Goal: Information Seeking & Learning: Learn about a topic

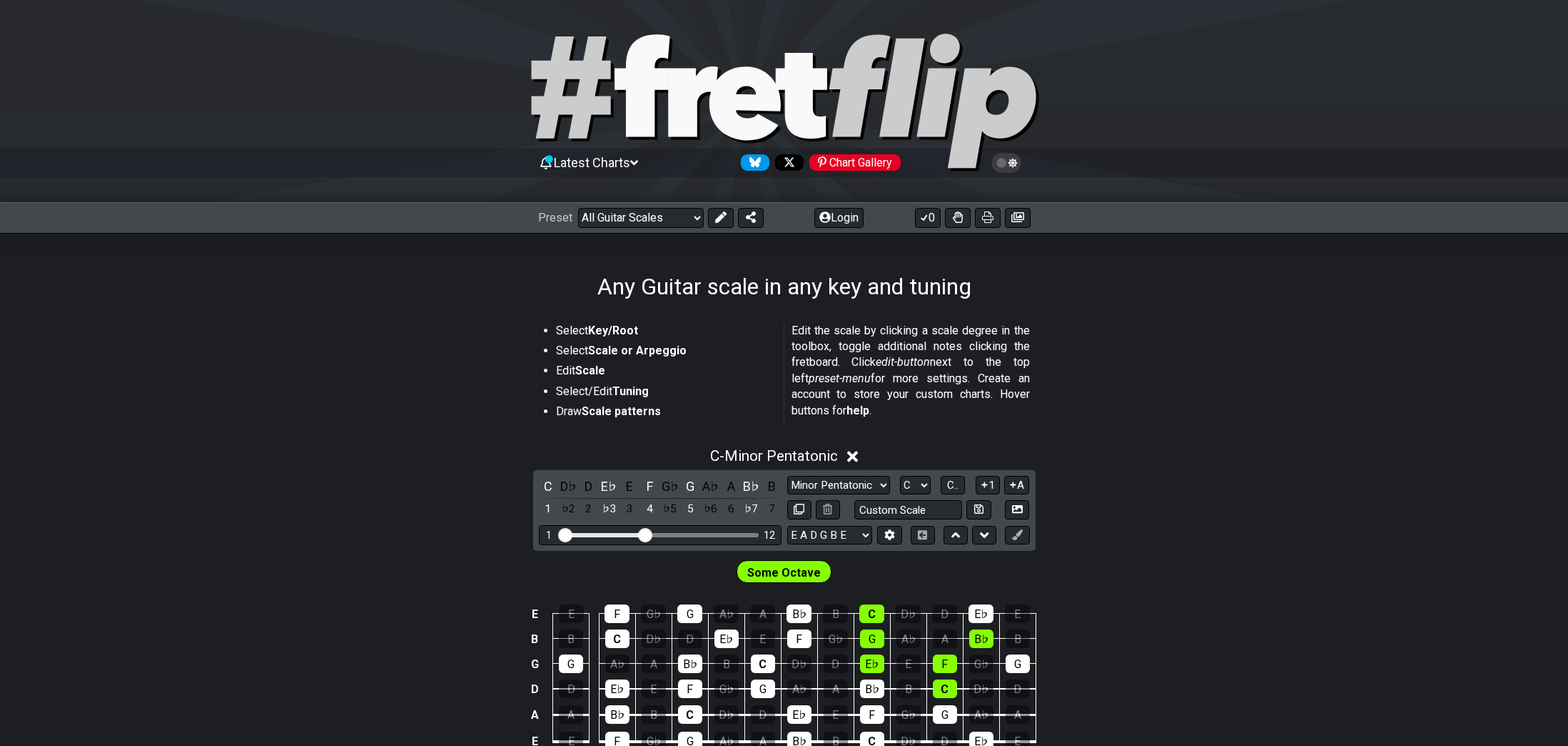
scroll to position [214, 0]
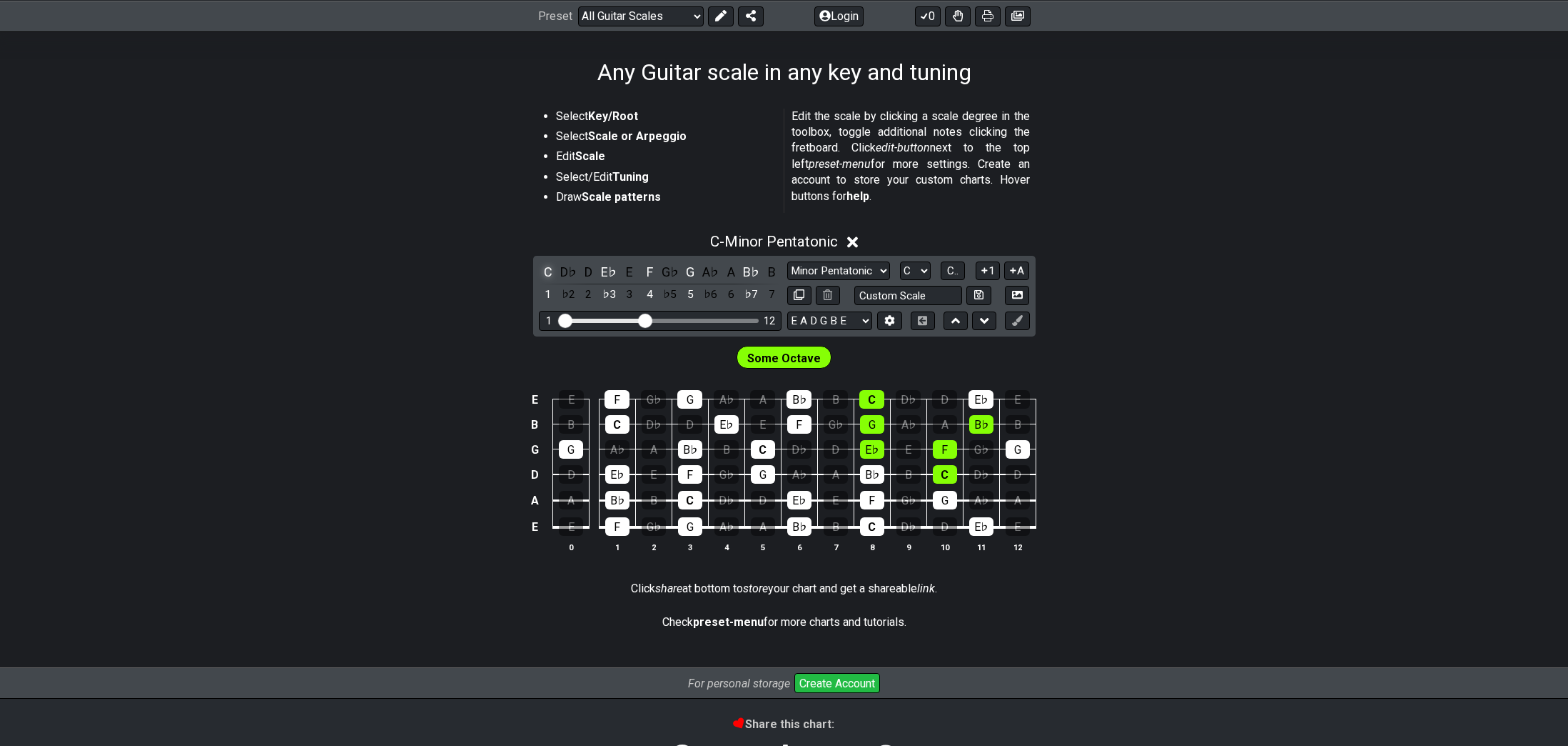
click at [547, 274] on div "C" at bounding box center [548, 271] width 18 height 19
click at [547, 275] on div "C" at bounding box center [548, 271] width 18 height 19
drag, startPoint x: 610, startPoint y: 270, endPoint x: 631, endPoint y: 269, distance: 21.0
click at [611, 270] on div "E♭" at bounding box center [608, 271] width 18 height 19
drag, startPoint x: 648, startPoint y: 270, endPoint x: 667, endPoint y: 270, distance: 19.0
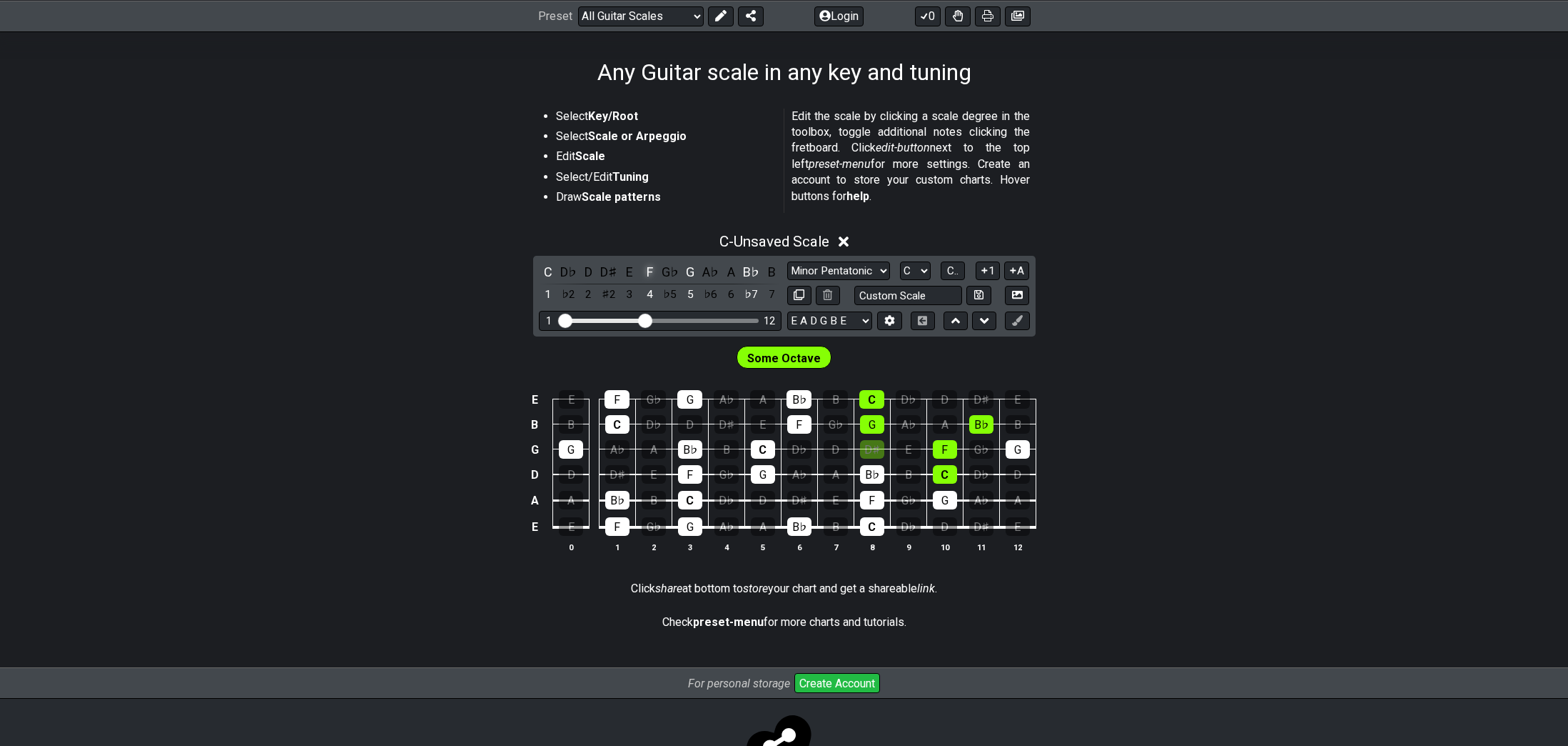
click at [649, 270] on div "F" at bounding box center [650, 271] width 18 height 19
drag, startPoint x: 692, startPoint y: 270, endPoint x: 731, endPoint y: 275, distance: 39.3
click at [693, 271] on div "G" at bounding box center [690, 271] width 18 height 19
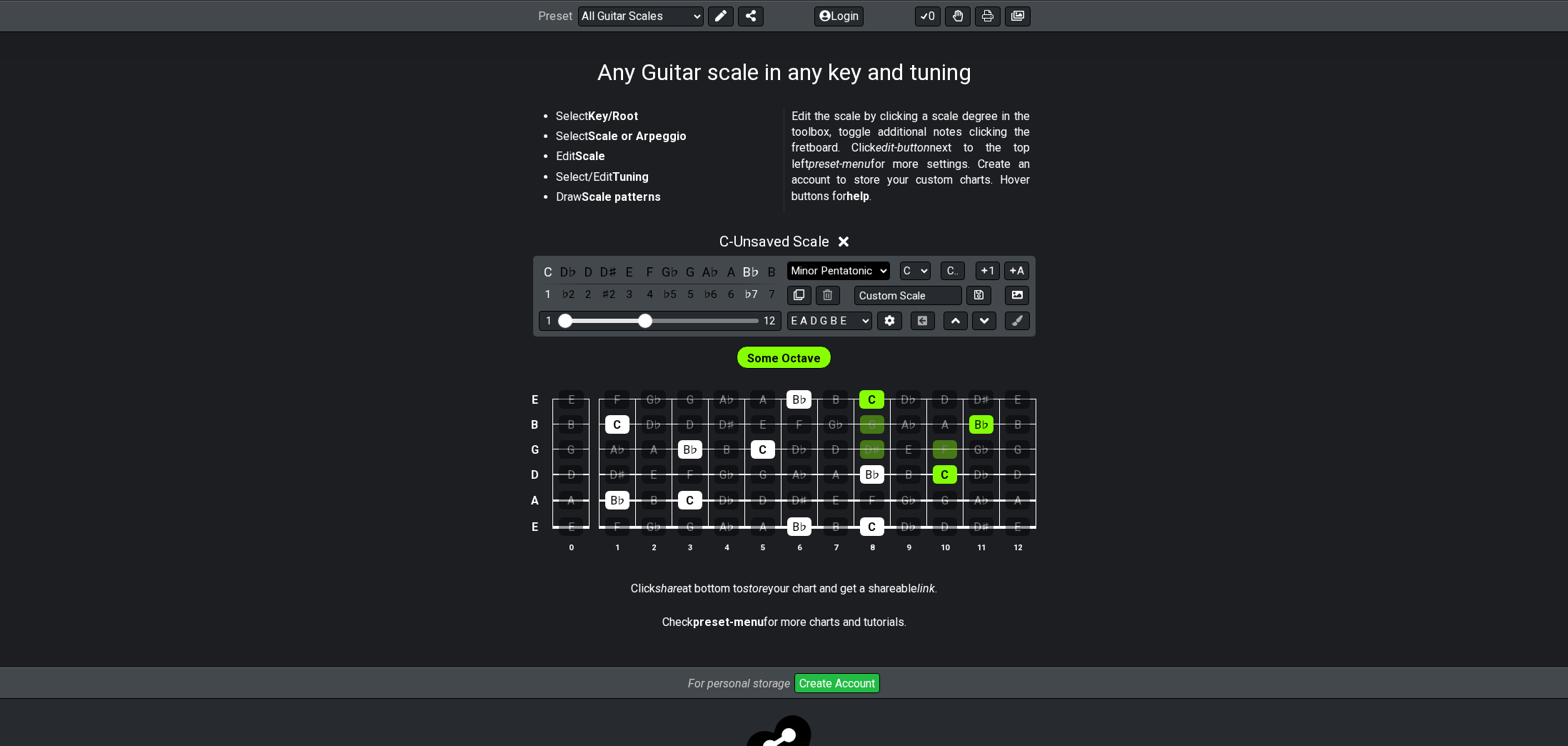
click at [848, 272] on select "Minor Pentatonic Root Minor Pentatonic Major Pentatonic Minor Blues Major Blues…" at bounding box center [839, 270] width 102 height 19
select select "Major / [PERSON_NAME]"
click at [788, 261] on select "Minor Pentatonic Root Minor Pentatonic Major Pentatonic Minor Blues Major Blues…" at bounding box center [839, 270] width 102 height 19
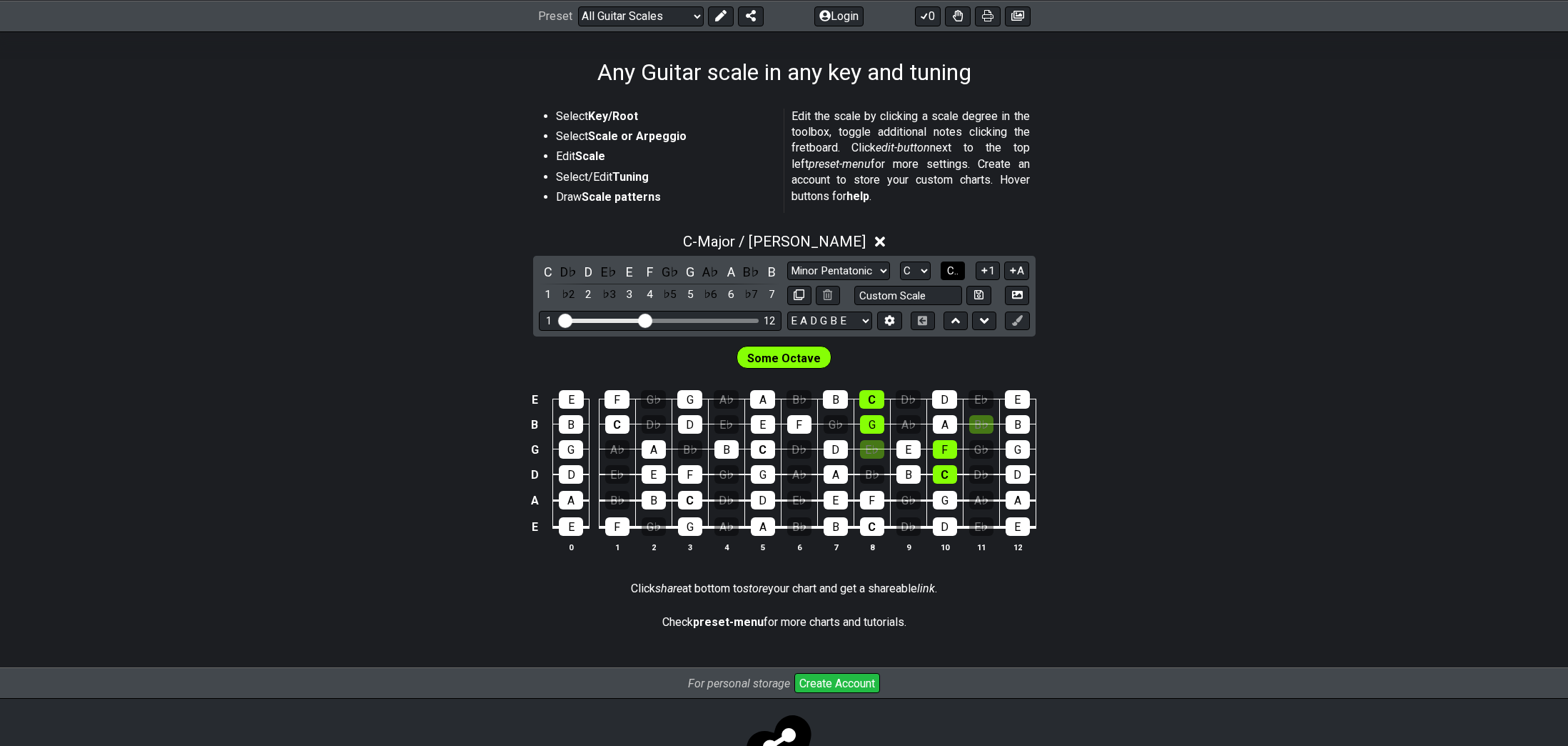
click at [953, 266] on span "C.." at bounding box center [953, 271] width 12 height 13
click at [957, 270] on span "1..7" at bounding box center [953, 271] width 17 height 13
click at [956, 270] on span "..." at bounding box center [953, 271] width 7 height 13
click at [920, 267] on select "A♭ A A♯ B♭ B C C♯ D♭ D D♯ E♭ E F F♯ G♭ G G♯" at bounding box center [915, 270] width 31 height 19
select select "A"
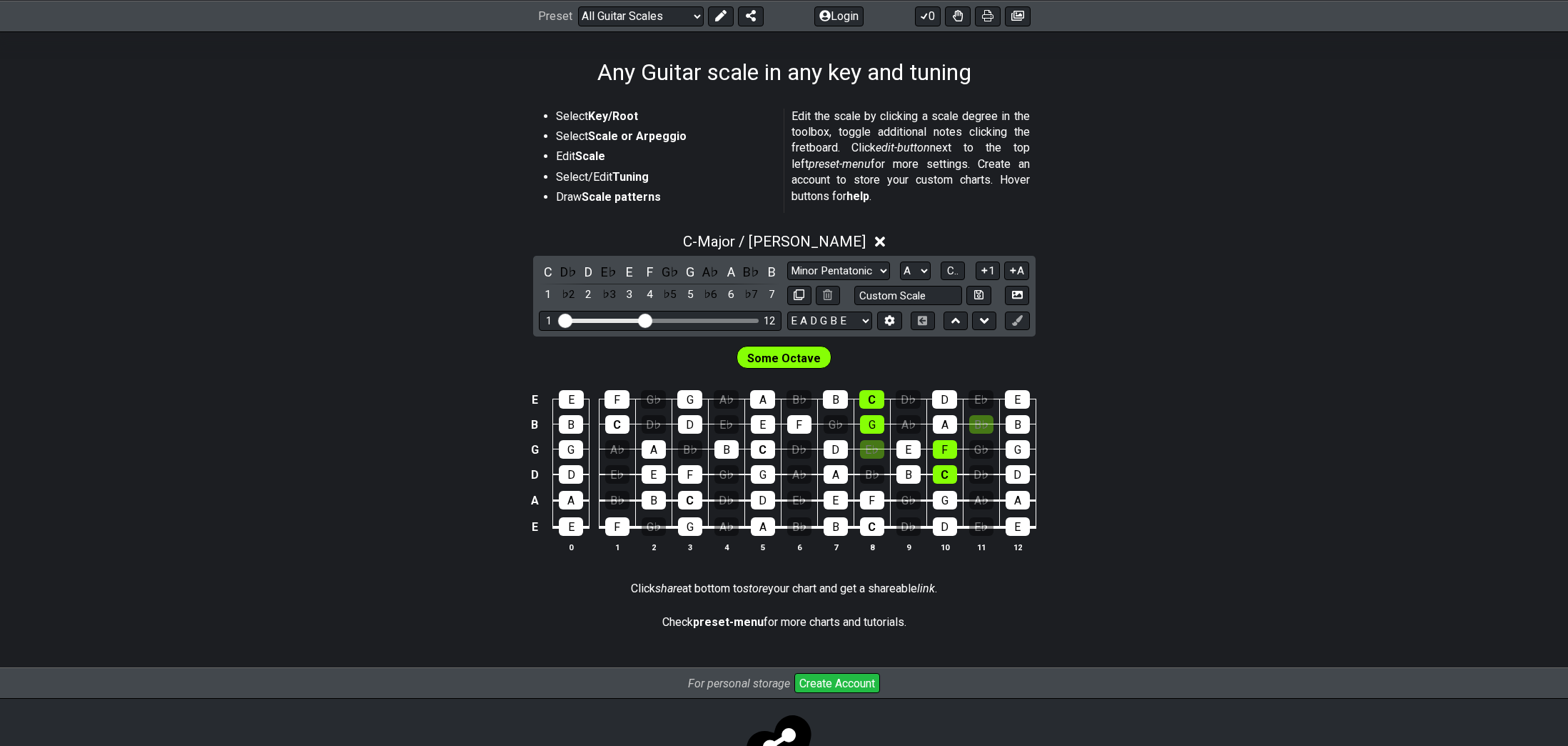
click at [900, 261] on select "A♭ A A♯ B♭ B C C♯ D♭ D D♯ E♭ E F F♯ G♭ G G♯" at bounding box center [915, 270] width 31 height 19
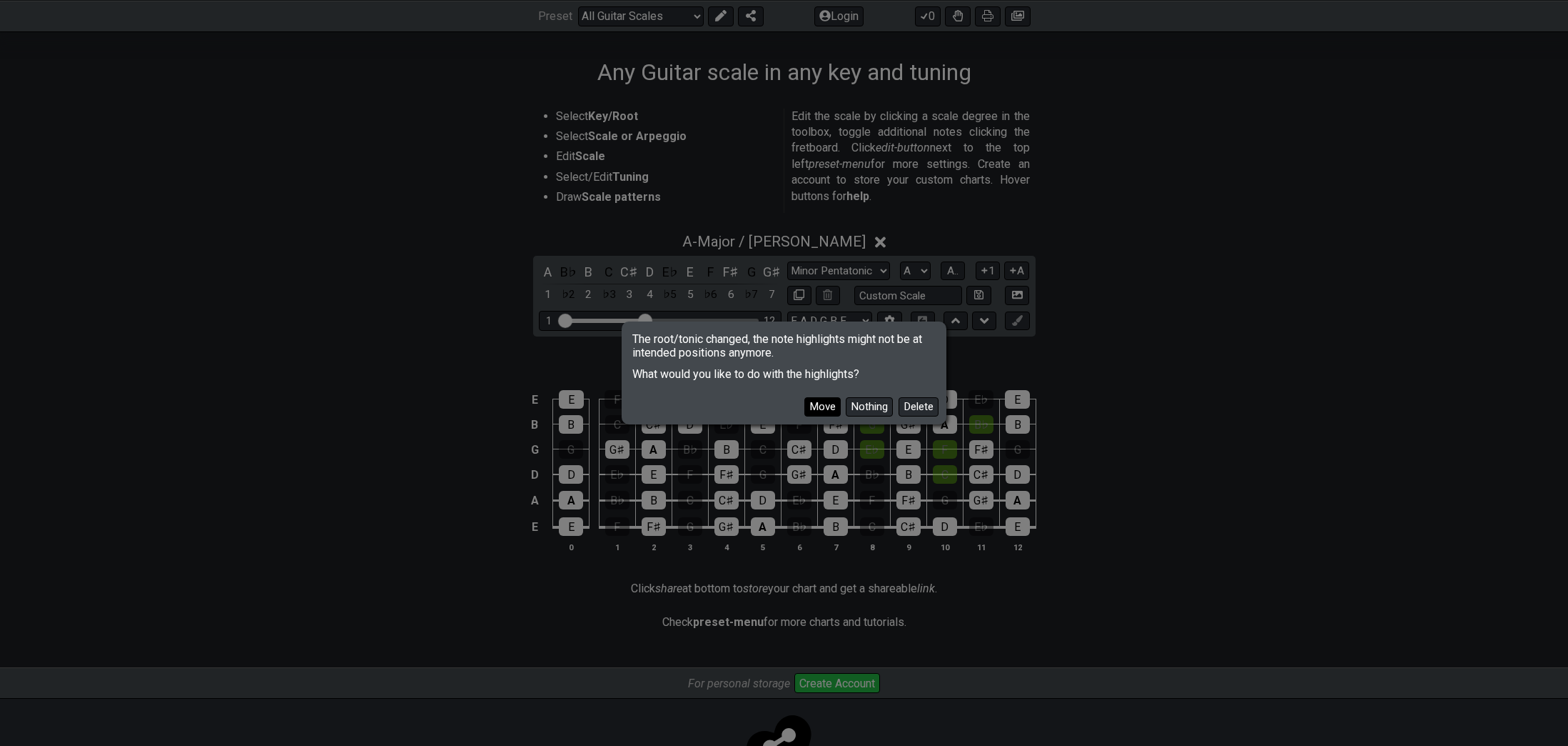
click at [828, 401] on button "Move" at bounding box center [822, 406] width 36 height 19
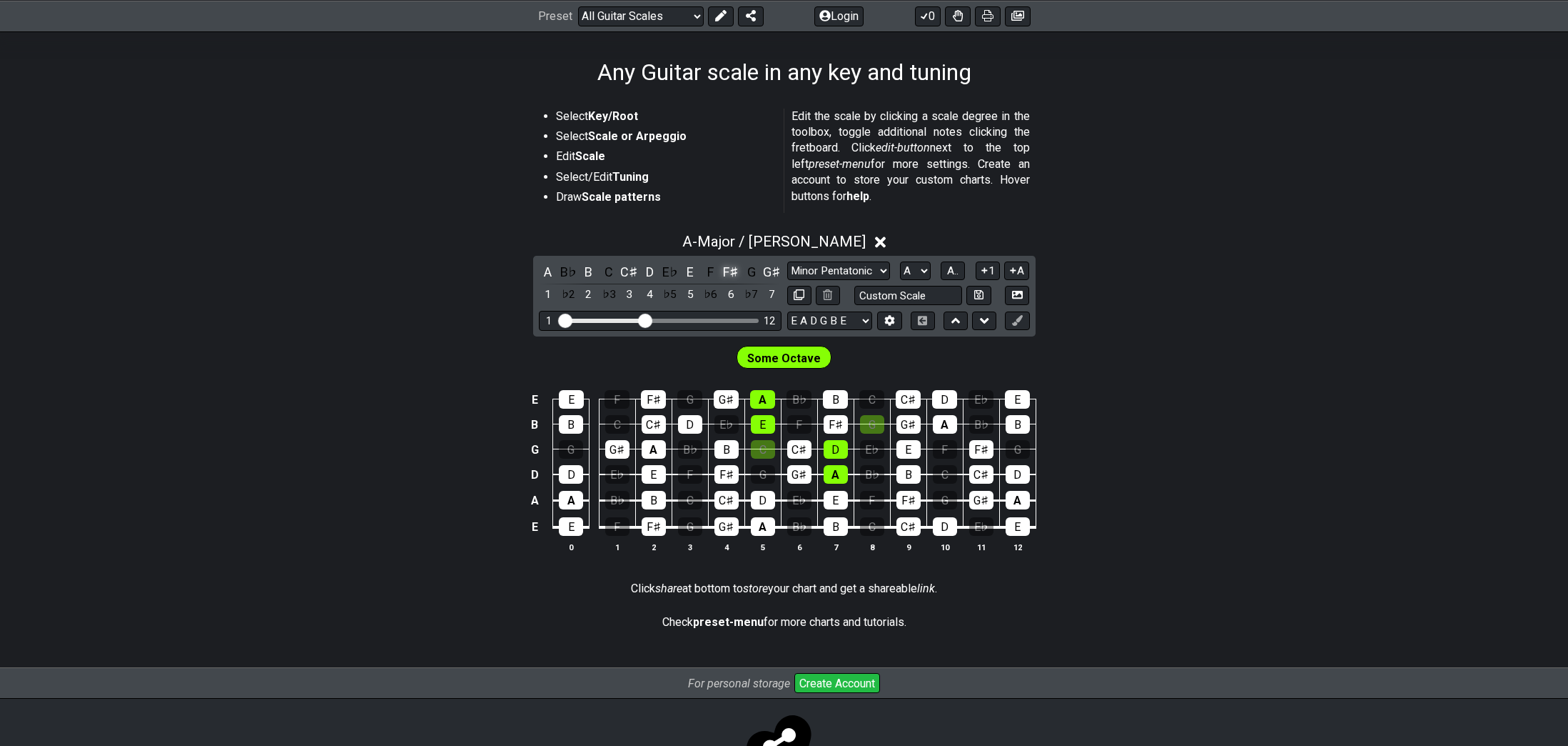
click at [733, 271] on div "F♯" at bounding box center [731, 271] width 18 height 19
click at [693, 269] on div "E" at bounding box center [690, 271] width 18 height 19
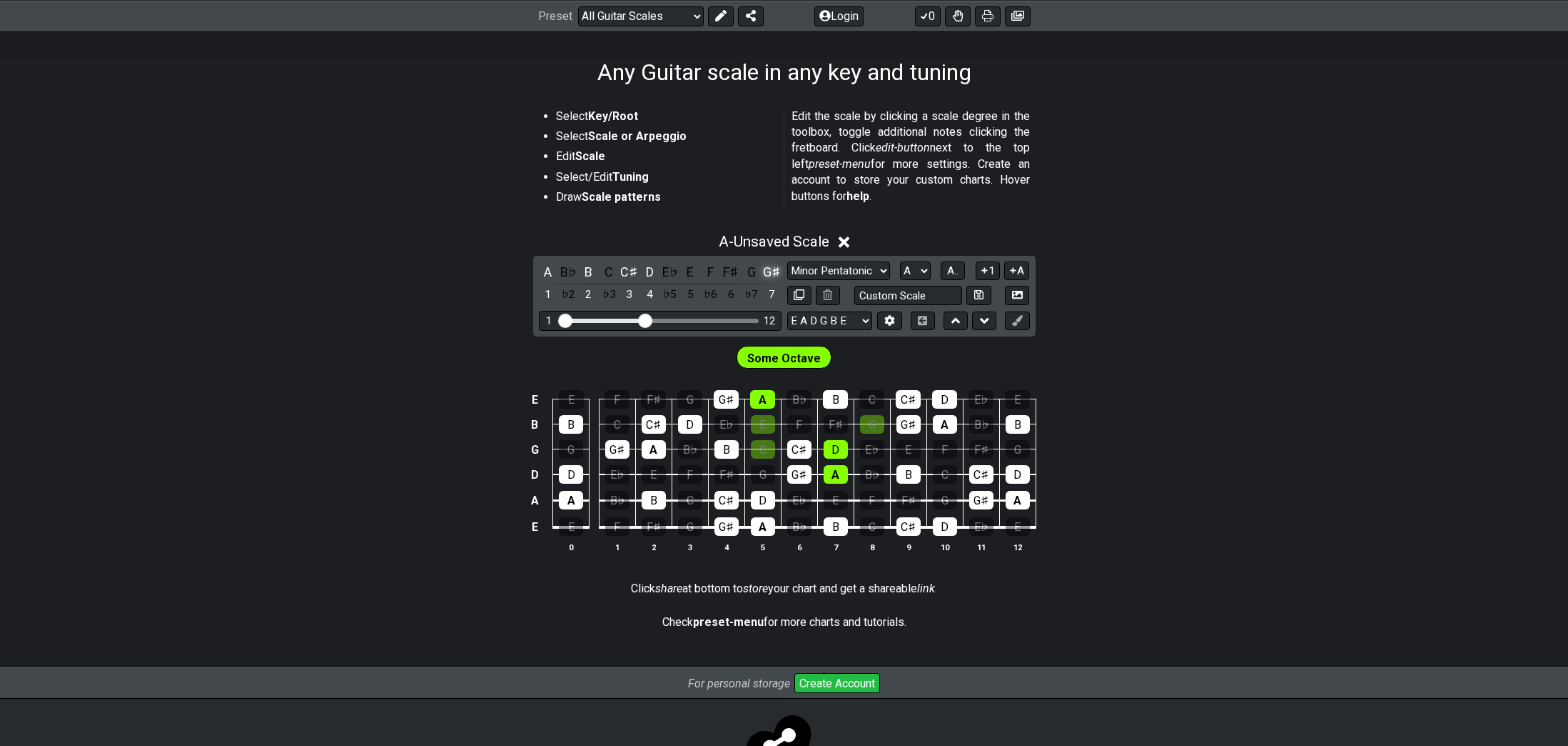
click at [769, 270] on div "G♯" at bounding box center [771, 271] width 18 height 19
click at [630, 267] on div "C♯" at bounding box center [629, 271] width 18 height 19
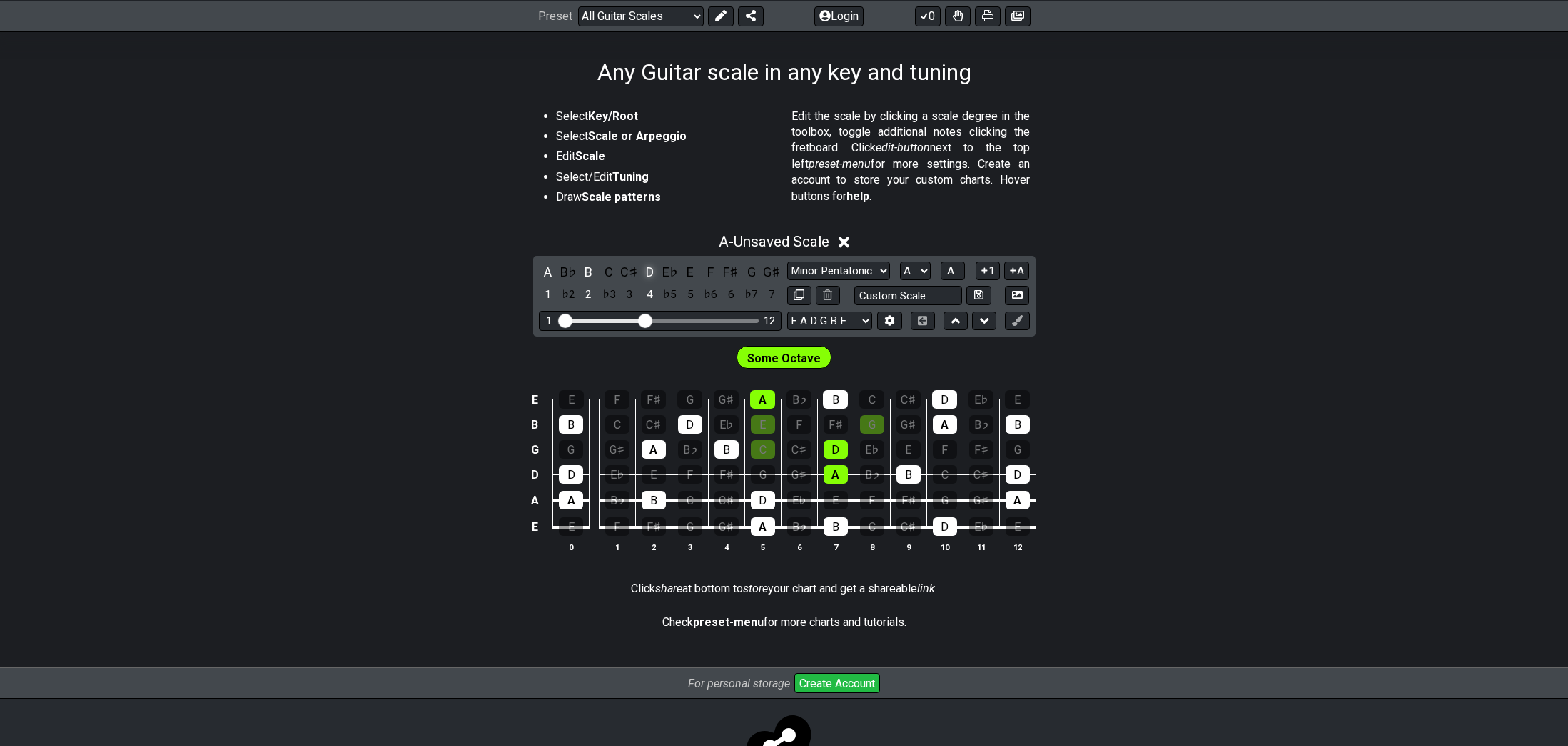
click at [651, 270] on div "D" at bounding box center [650, 271] width 18 height 19
click at [592, 270] on div "B" at bounding box center [589, 271] width 18 height 19
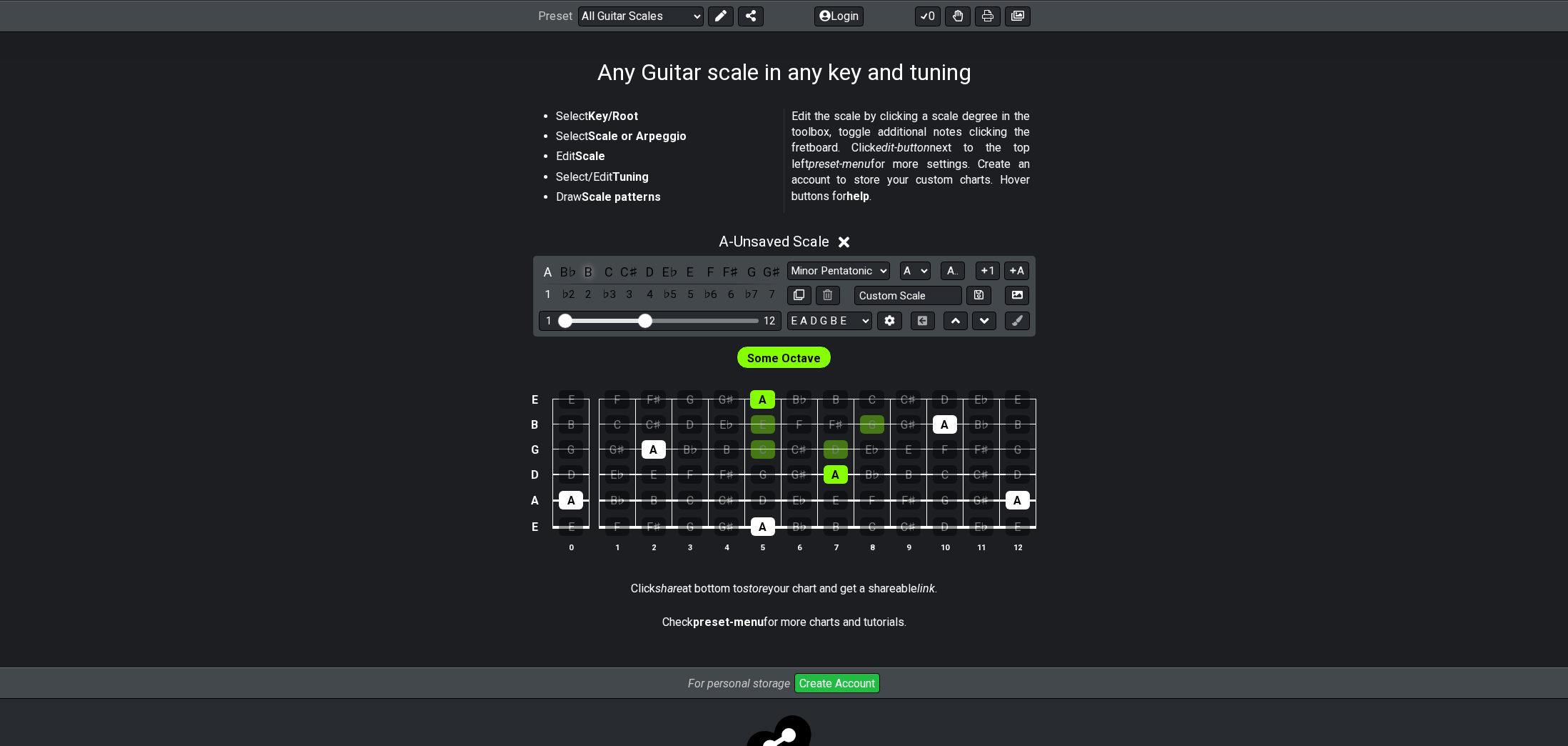
click at [589, 272] on div "B" at bounding box center [589, 271] width 18 height 19
click at [547, 270] on div "A" at bounding box center [548, 271] width 18 height 19
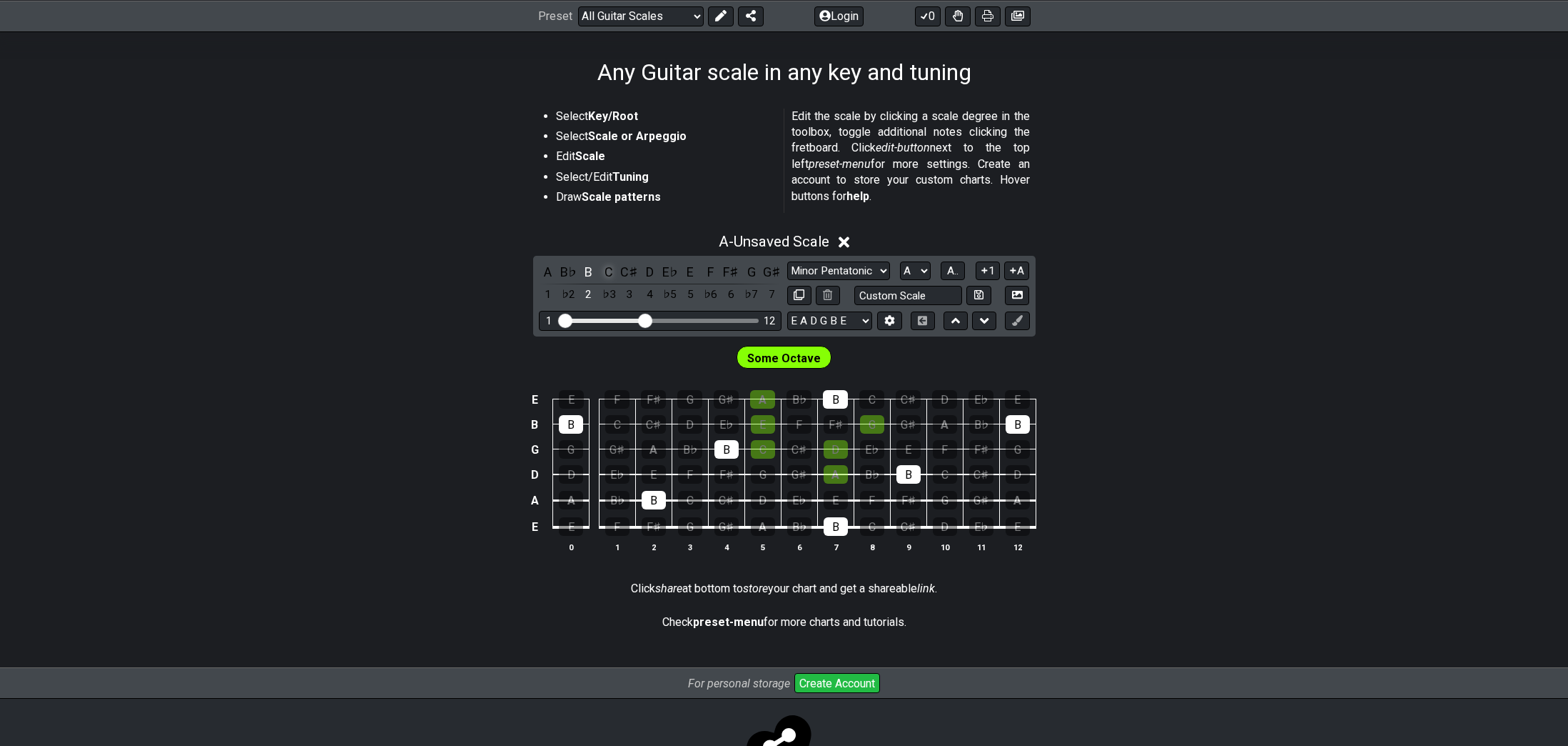
click at [612, 273] on div "C" at bounding box center [608, 271] width 18 height 19
drag, startPoint x: 612, startPoint y: 273, endPoint x: 1324, endPoint y: 373, distance: 719.0
click at [1324, 373] on div "E E F F♯ G G♯ A B♭ B C C♯ D E♭ E B B C C♯ D E♭ E F F♯ G G♯ A B♭ B G G G♯ A B♭ B…" at bounding box center [784, 471] width 1568 height 201
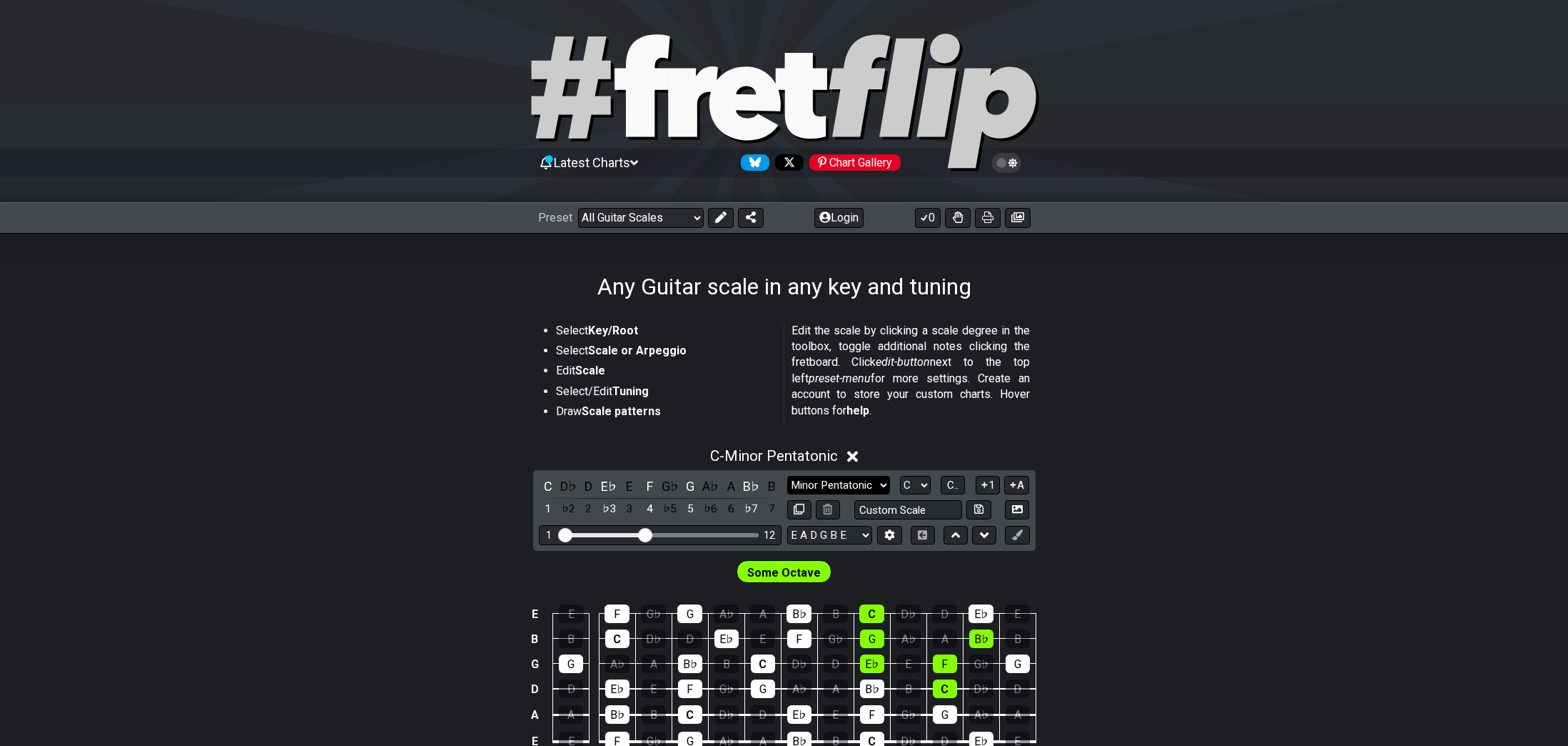
click at [867, 480] on select "Minor Pentatonic Root Minor Pentatonic Major Pentatonic Minor Blues Major Blues…" at bounding box center [839, 485] width 102 height 19
click at [1147, 371] on section "Select Key/Root Select Scale or Arpeggio Edit Scale Select/Edit Tuning Draw Sca…" at bounding box center [784, 377] width 1568 height 122
click at [845, 536] on select "E A D G B E E A D G B E E A D G B E B E A D F♯ B A D G C E A D A D G B E E♭ A♭ …" at bounding box center [830, 535] width 85 height 19
select select "E A D G C F"
click at [788, 526] on select "E A D G B E E A D G B E E A D G B E B E A D F♯ B A D G C E A D A D G B E E♭ A♭ …" at bounding box center [830, 535] width 85 height 19
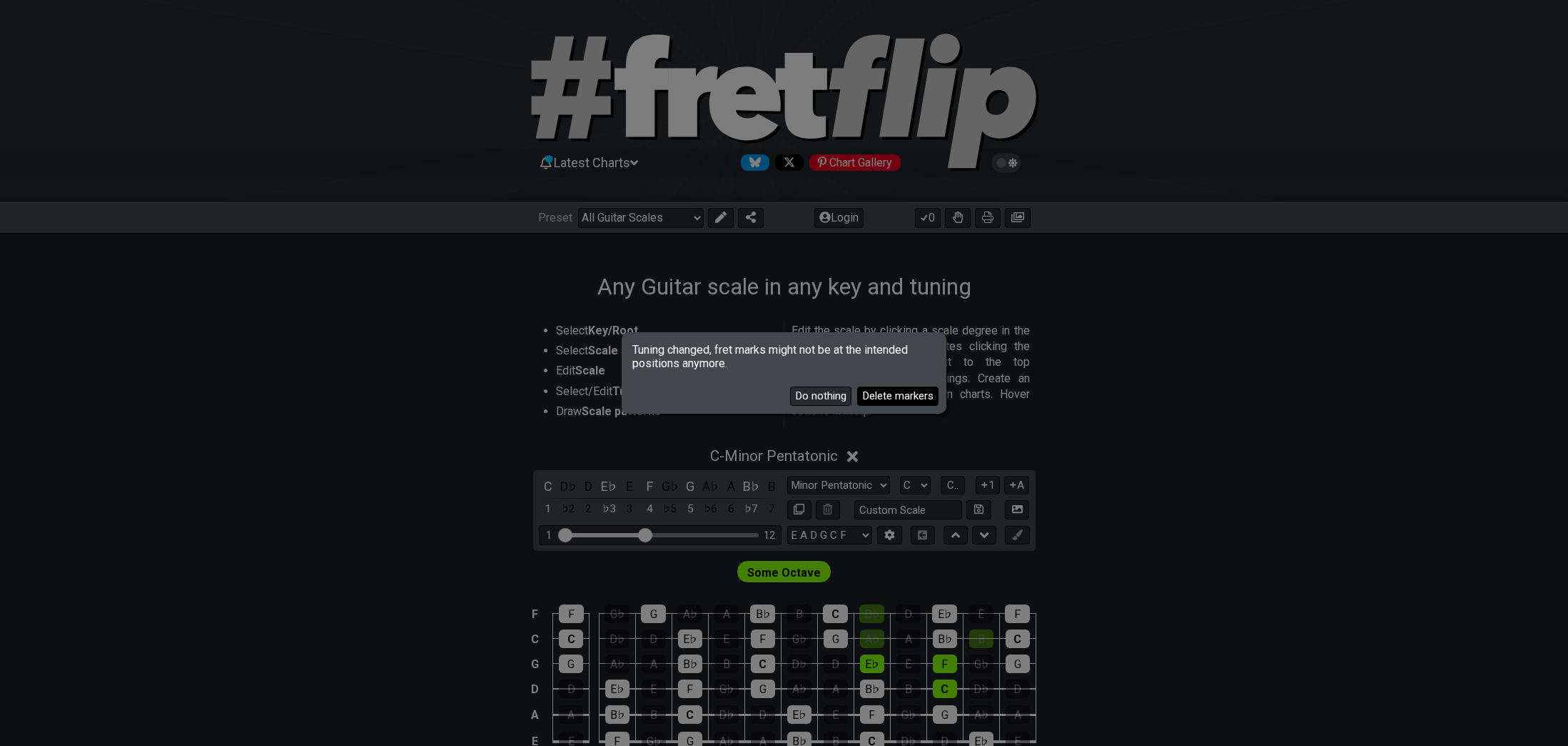
click at [877, 395] on button "Delete markers" at bounding box center [898, 395] width 81 height 19
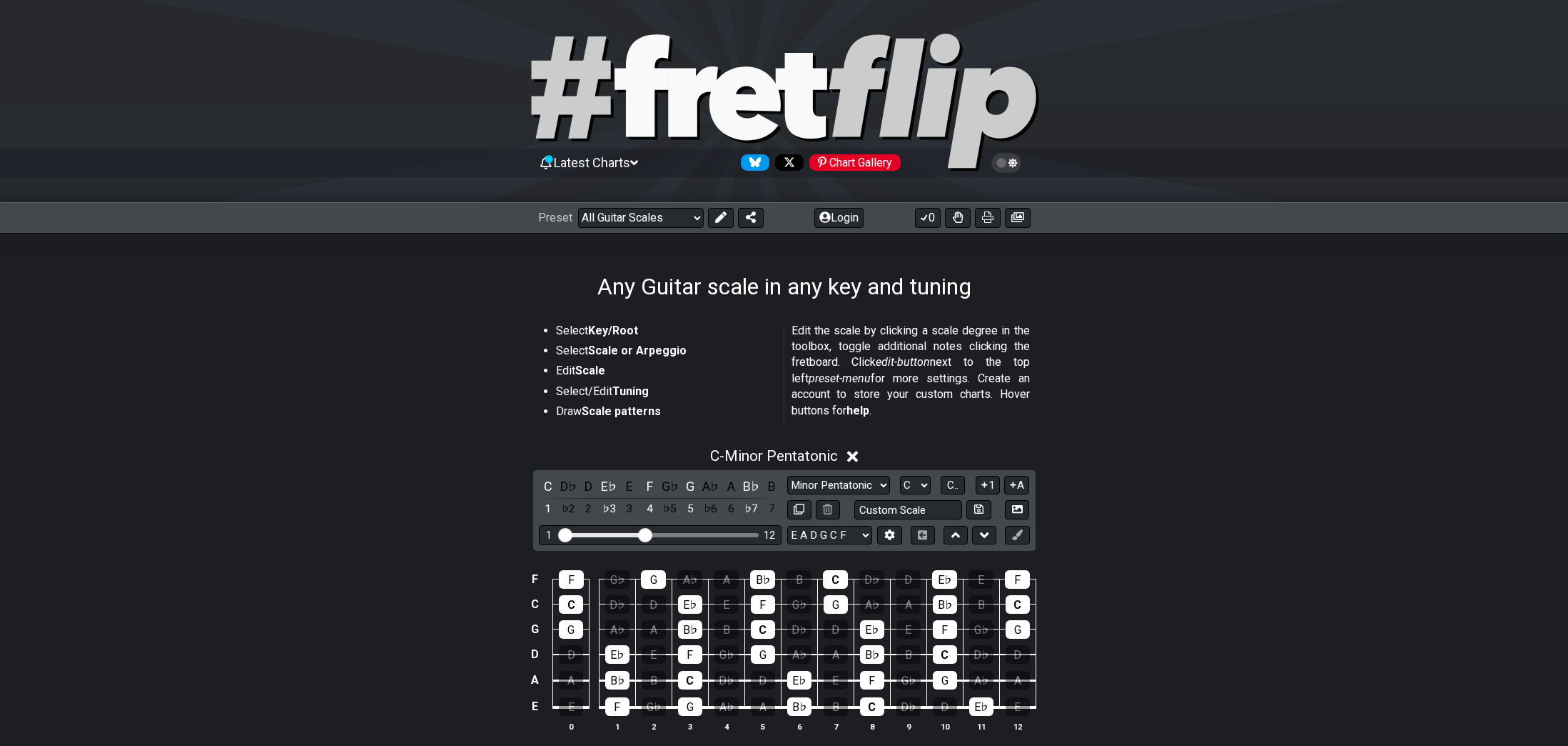
scroll to position [214, 0]
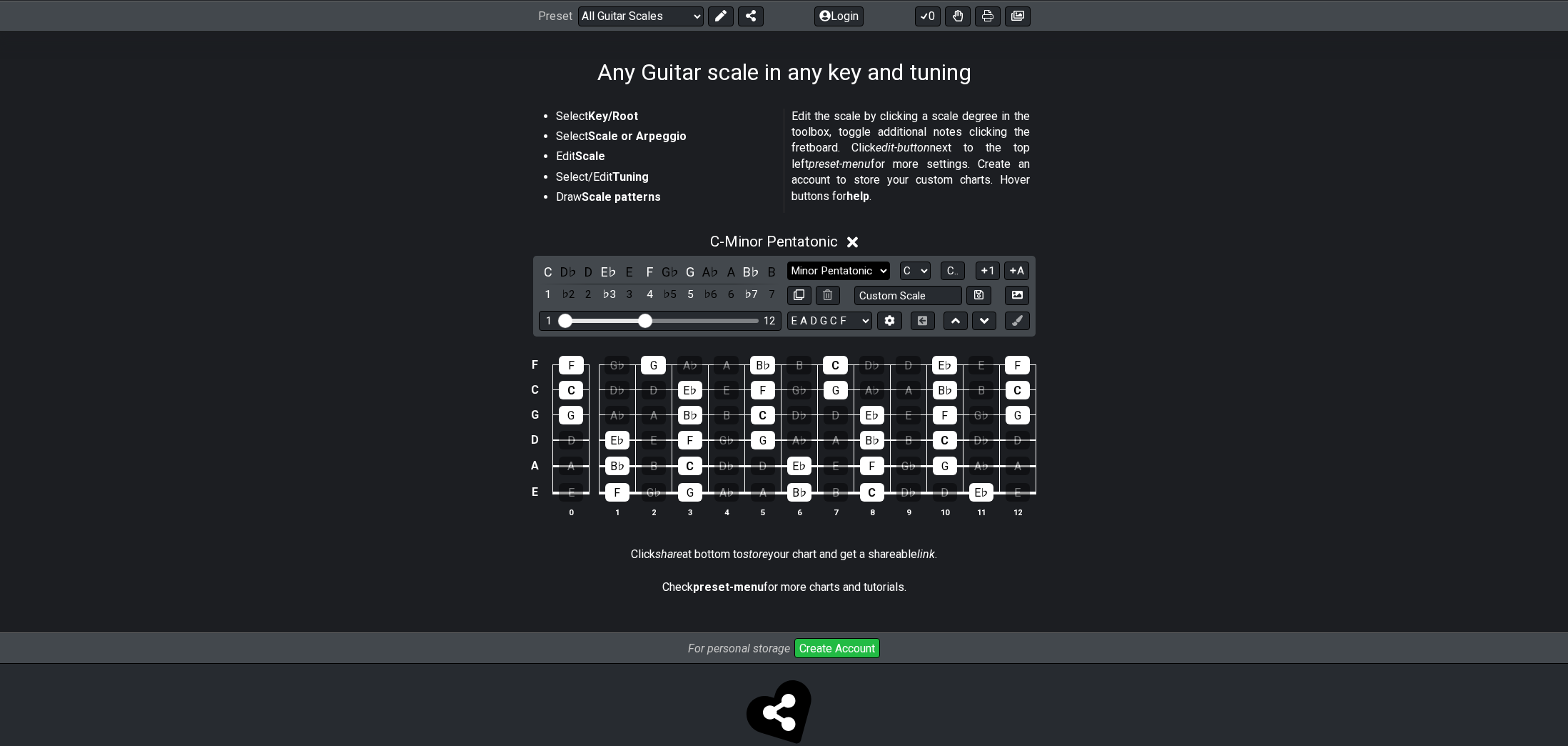
click at [828, 274] on select "Minor Pentatonic Root Minor Pentatonic Major Pentatonic Minor Blues Major Blues…" at bounding box center [839, 270] width 102 height 19
click at [788, 261] on select "Minor Pentatonic Root Minor Pentatonic Major Pentatonic Minor Blues Major Blues…" at bounding box center [839, 270] width 102 height 19
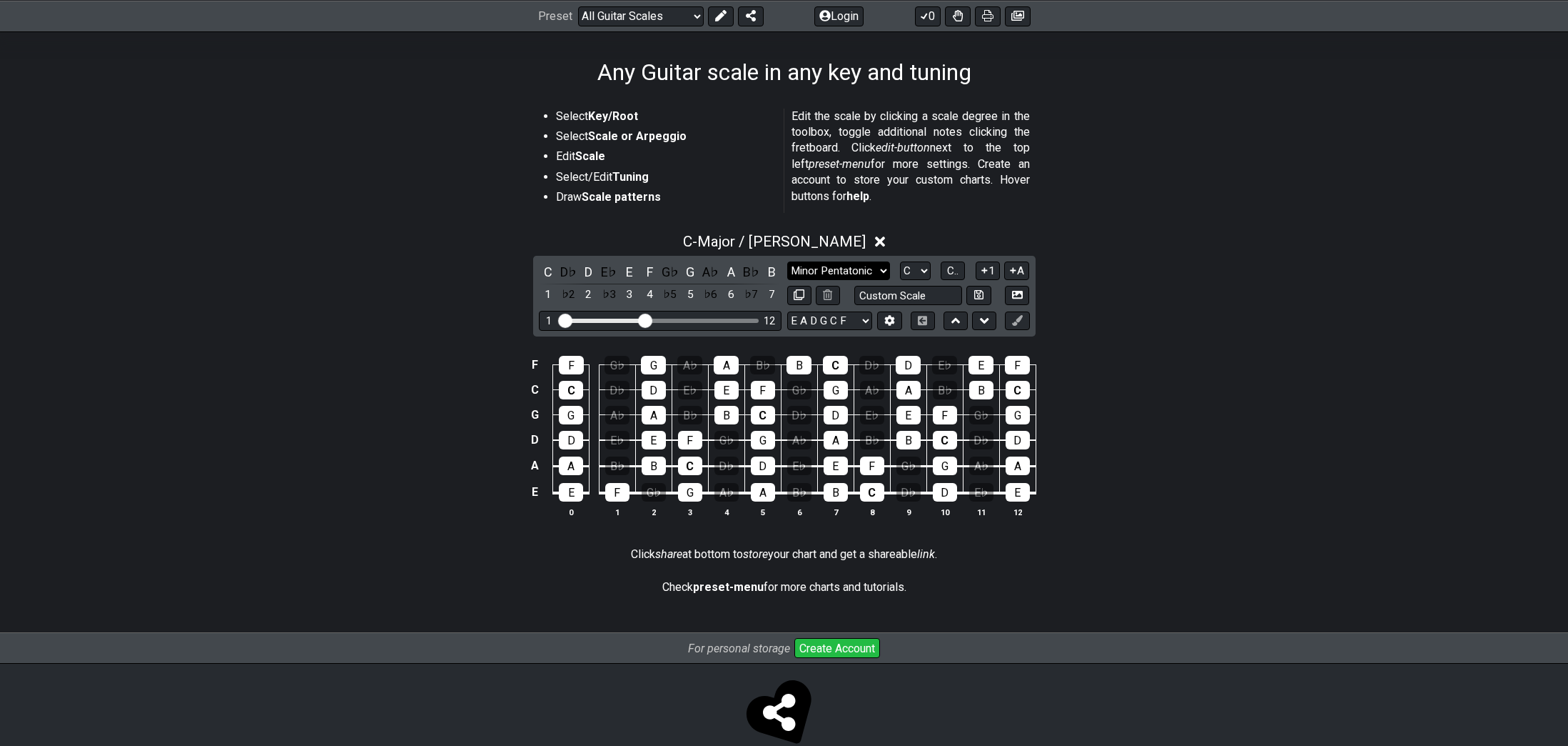
click at [852, 275] on select "Minor Pentatonic Root Minor Pentatonic Major Pentatonic Minor Blues Major Blues…" at bounding box center [839, 270] width 102 height 19
select select "Minor Pentatonic"
click at [788, 261] on select "Minor Pentatonic Root Minor Pentatonic Major Pentatonic Minor Blues Major Blues…" at bounding box center [839, 270] width 102 height 19
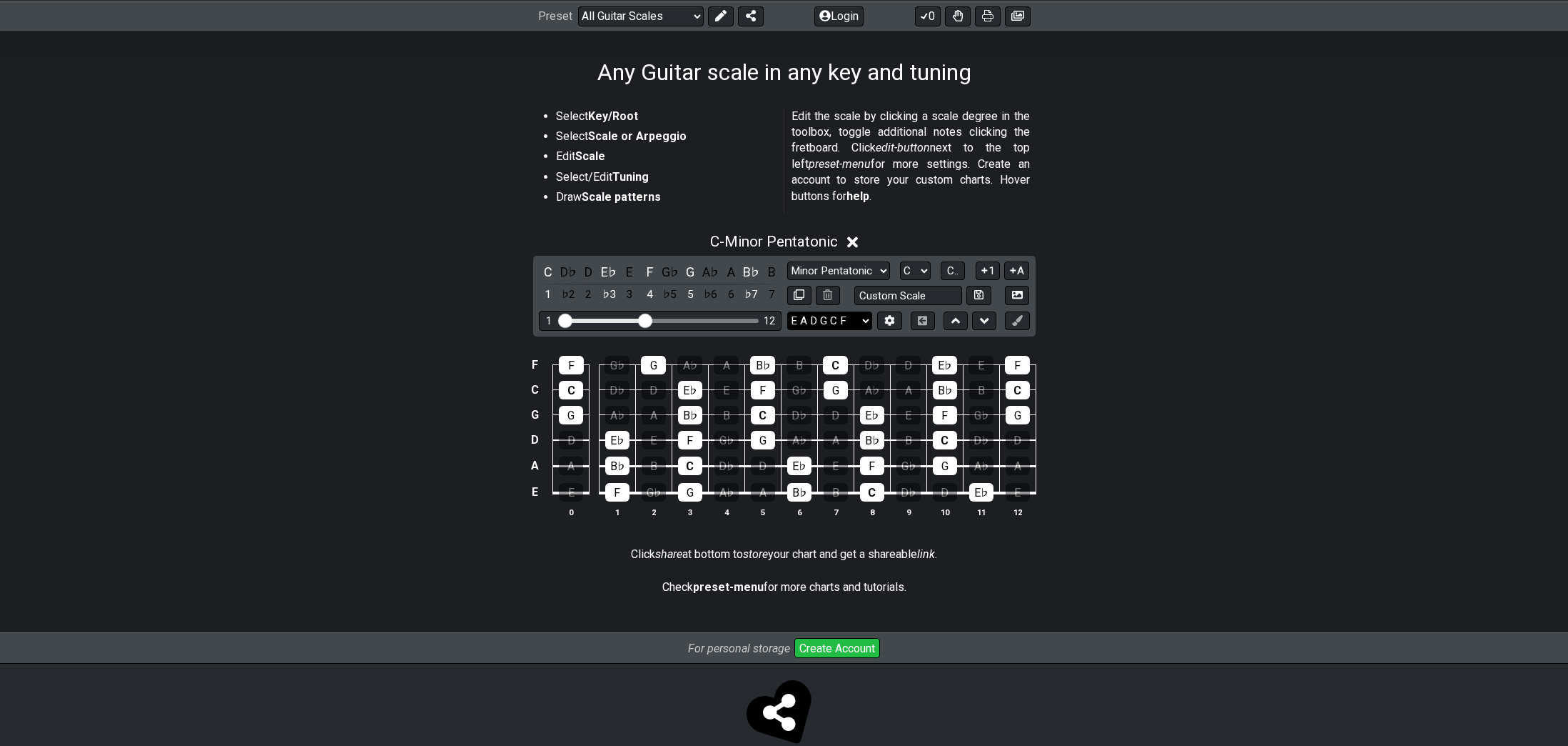
click at [855, 327] on select "E A D G B E E A D G B E E A D G B E B E A D F♯ B A D G C E A D A D G B E E♭ A♭ …" at bounding box center [830, 321] width 85 height 19
select select "D A D G A D"
click at [788, 312] on select "E A D G B E E A D G B E E A D G B E B E A D F♯ B A D G C E A D A D G B E E♭ A♭ …" at bounding box center [830, 321] width 85 height 19
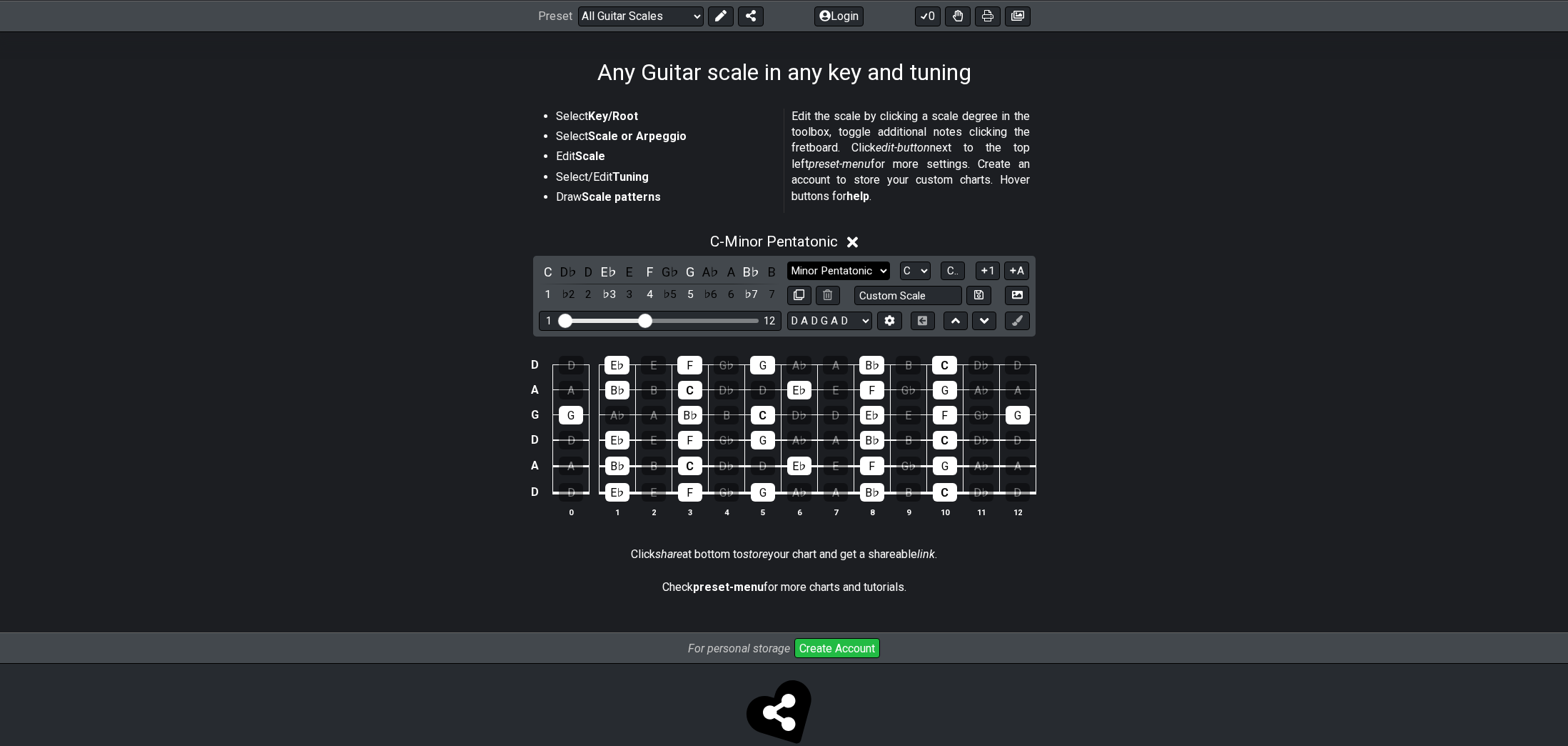
click at [835, 270] on select "Minor Pentatonic Root Minor Pentatonic Major Pentatonic Minor Blues Major Blues…" at bounding box center [839, 270] width 102 height 19
select select "Major / [PERSON_NAME]"
click at [788, 261] on select "Minor Pentatonic Root Minor Pentatonic Major Pentatonic Minor Blues Major Blues…" at bounding box center [839, 270] width 102 height 19
